Goal: Information Seeking & Learning: Learn about a topic

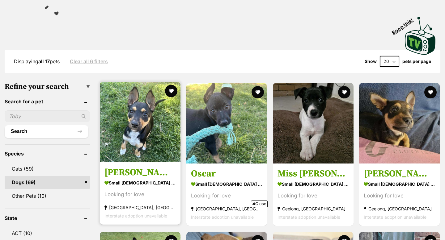
click at [125, 112] on img at bounding box center [140, 122] width 81 height 81
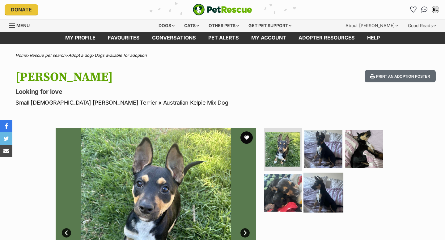
click at [322, 190] on img at bounding box center [323, 193] width 40 height 40
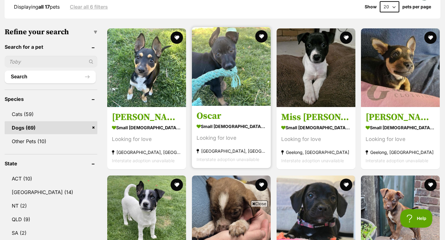
click at [235, 82] on img at bounding box center [231, 66] width 79 height 79
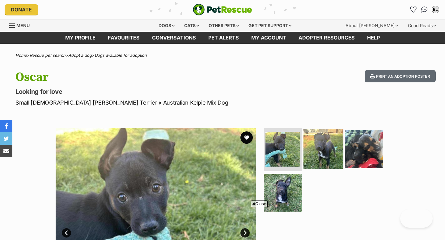
scroll to position [77, 0]
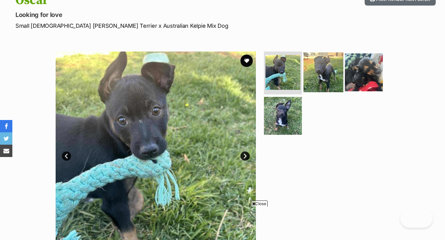
click at [323, 84] on img at bounding box center [323, 72] width 40 height 40
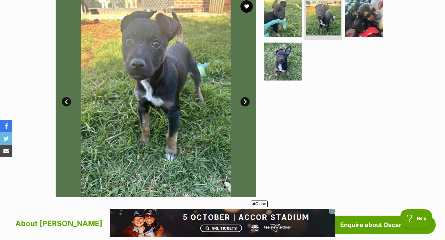
scroll to position [0, 0]
